Goal: Find specific page/section: Find specific page/section

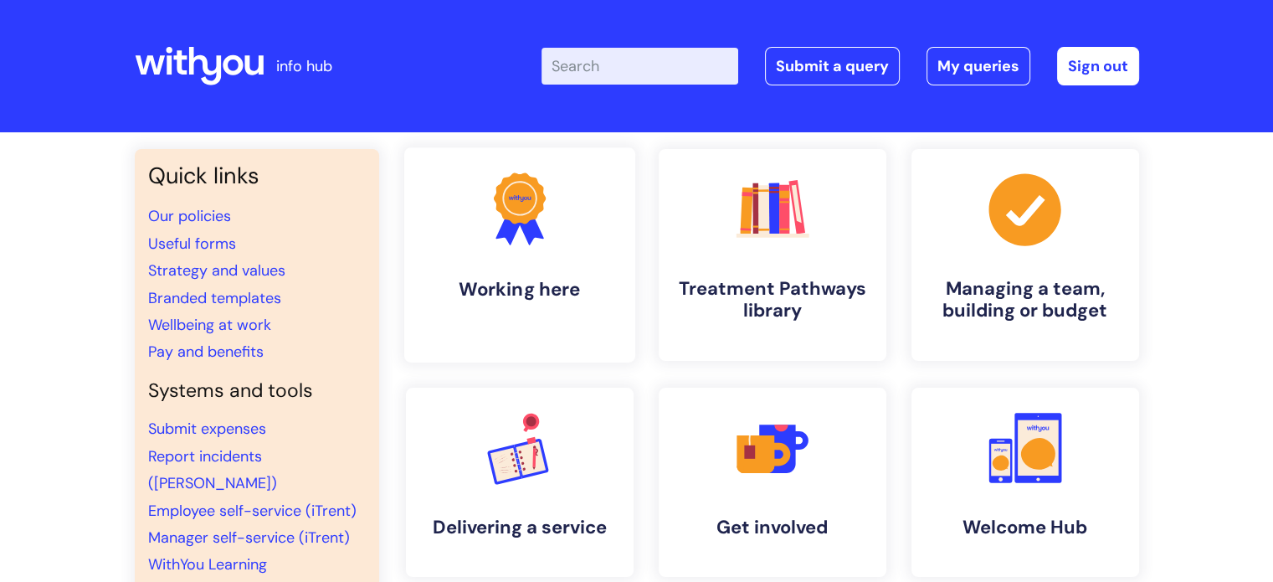
click at [537, 271] on link ".cls-1{fill:#f89b22;}.cls-1,.cls-2,.cls-3{stroke-width:0px;}.cls-2{fill:#2d3cff…" at bounding box center [518, 254] width 231 height 215
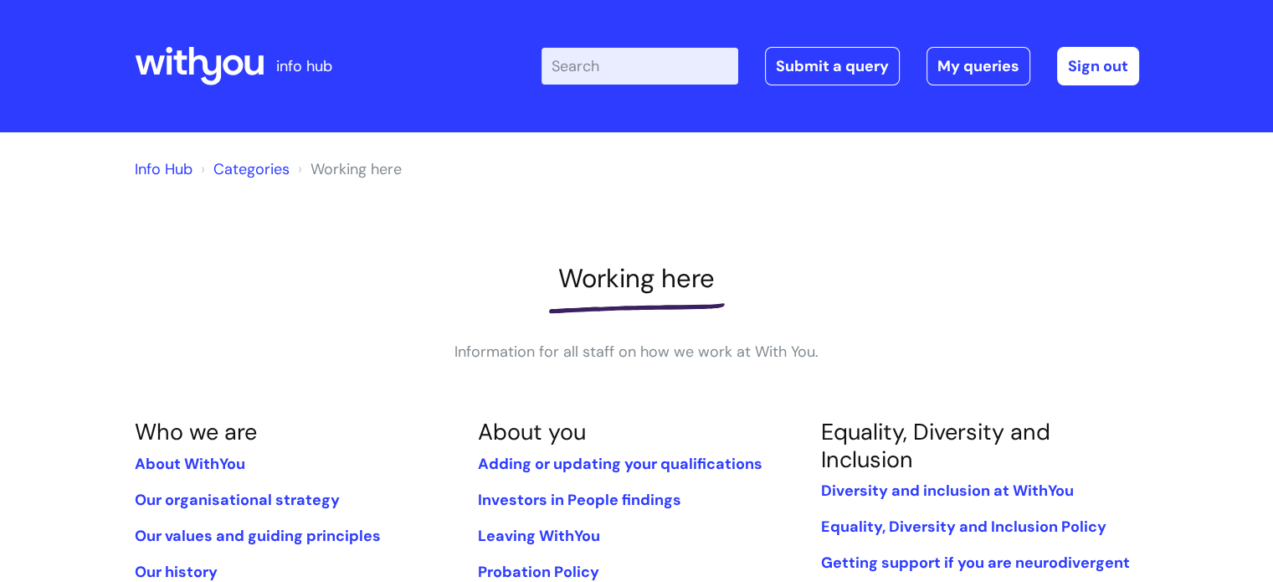
click at [537, 271] on h1 "Working here" at bounding box center [637, 278] width 1004 height 31
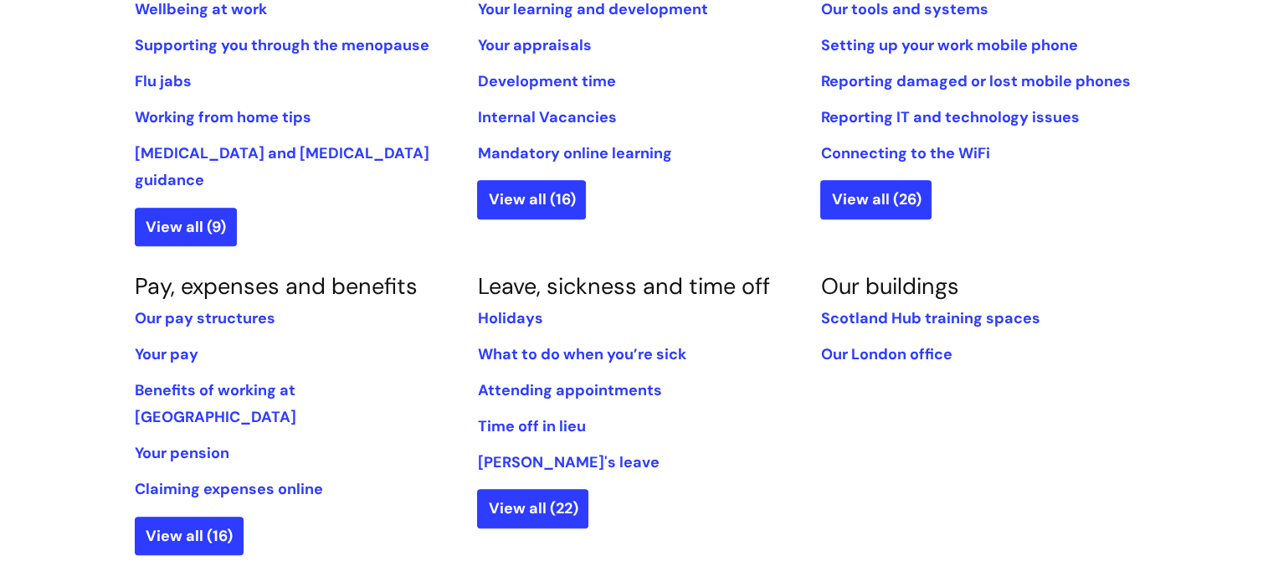
scroll to position [799, 0]
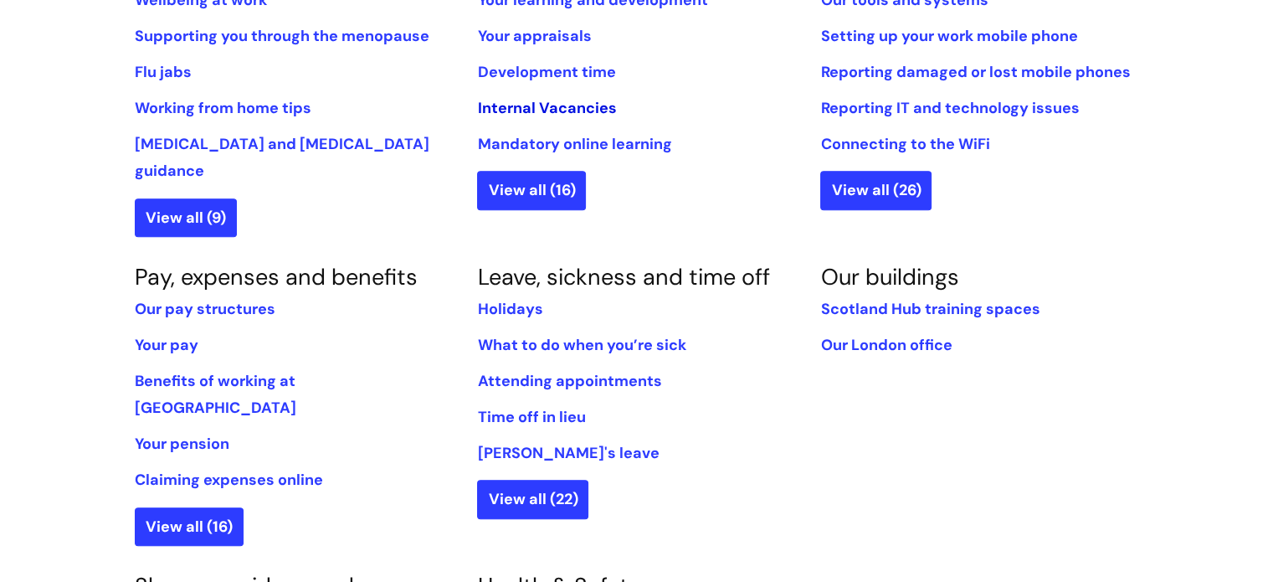
click at [576, 112] on link "Internal Vacancies" at bounding box center [546, 108] width 139 height 20
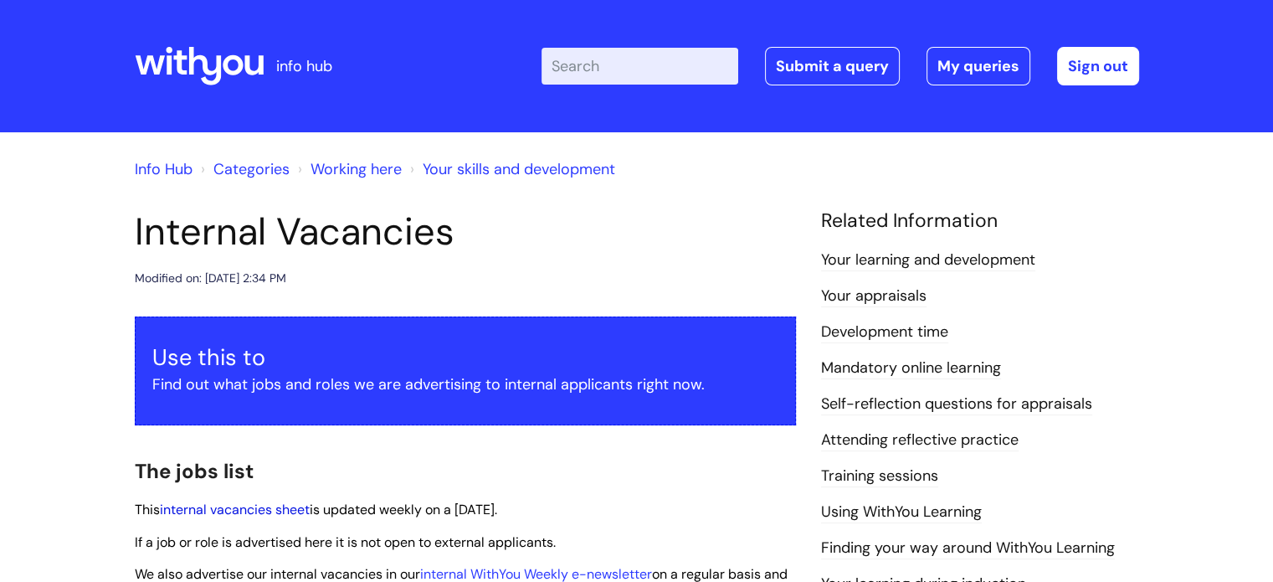
click at [285, 506] on link "internal vacancies sheet" at bounding box center [235, 510] width 150 height 18
